Goal: Transaction & Acquisition: Purchase product/service

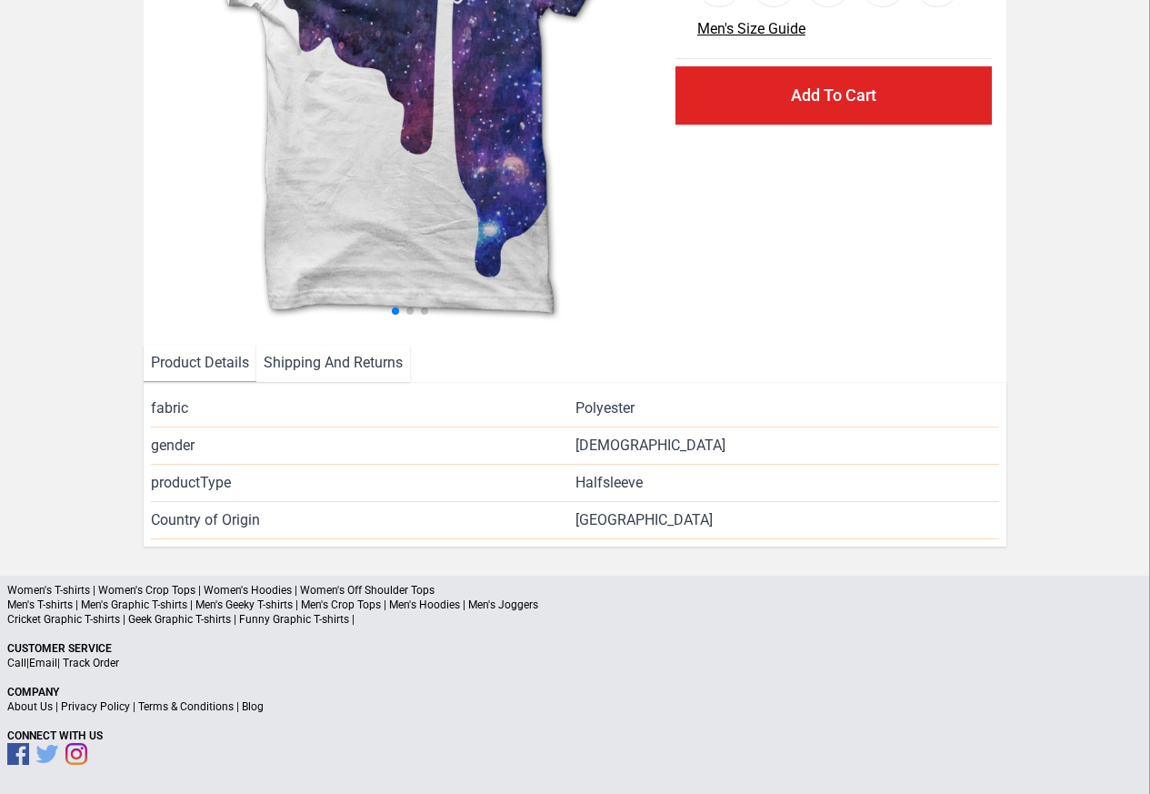
scroll to position [265, 0]
